Goal: Transaction & Acquisition: Purchase product/service

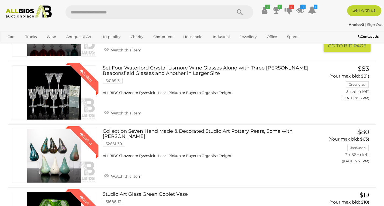
scroll to position [243, 0]
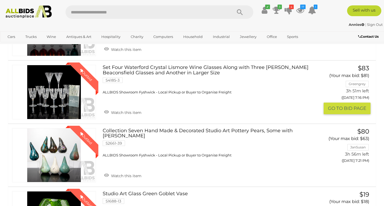
click at [58, 81] on link "Winning Outbid" at bounding box center [54, 92] width 84 height 54
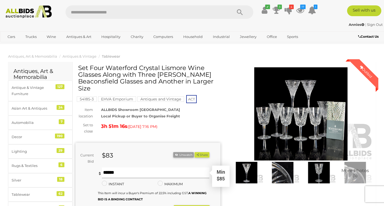
click at [103, 172] on input "text" at bounding box center [156, 173] width 108 height 11
type input "***"
click at [248, 175] on img at bounding box center [246, 173] width 33 height 22
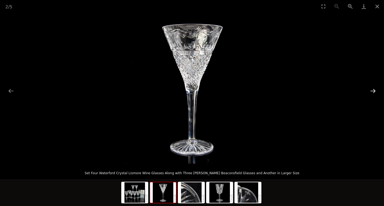
click at [374, 91] on button "Next slide" at bounding box center [373, 91] width 11 height 11
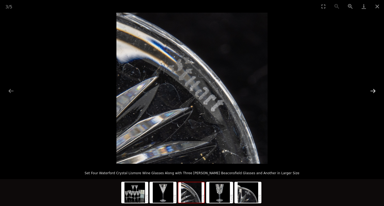
click at [374, 91] on button "Next slide" at bounding box center [373, 91] width 11 height 11
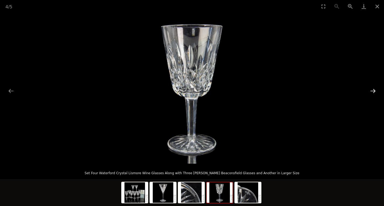
click at [374, 91] on button "Next slide" at bounding box center [373, 91] width 11 height 11
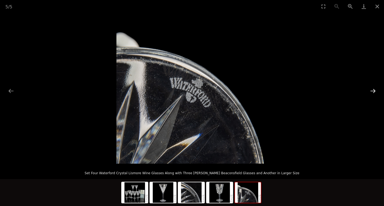
click at [374, 91] on button "Next slide" at bounding box center [373, 91] width 11 height 11
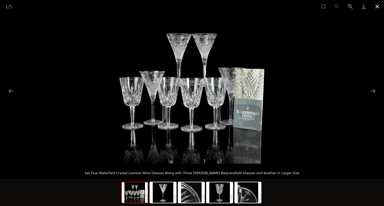
click at [379, 9] on button "Close gallery" at bounding box center [377, 6] width 13 height 13
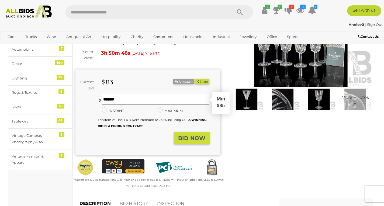
scroll to position [81, 0]
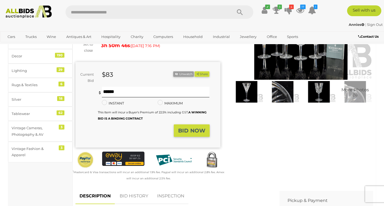
click at [200, 129] on strong "BID NOW" at bounding box center [191, 131] width 27 height 6
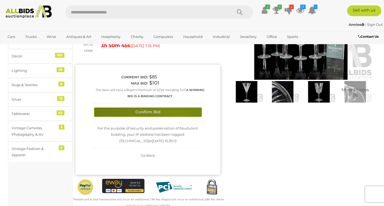
click at [176, 115] on button "Confirm Bid" at bounding box center [148, 112] width 108 height 9
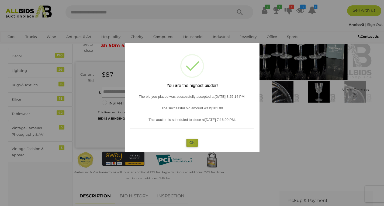
click at [190, 142] on button "OK" at bounding box center [192, 143] width 12 height 8
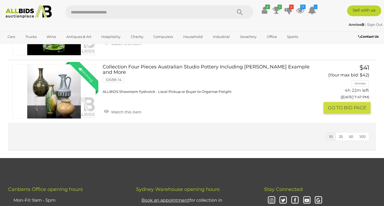
scroll to position [378, 0]
